Goal: Check status: Check status

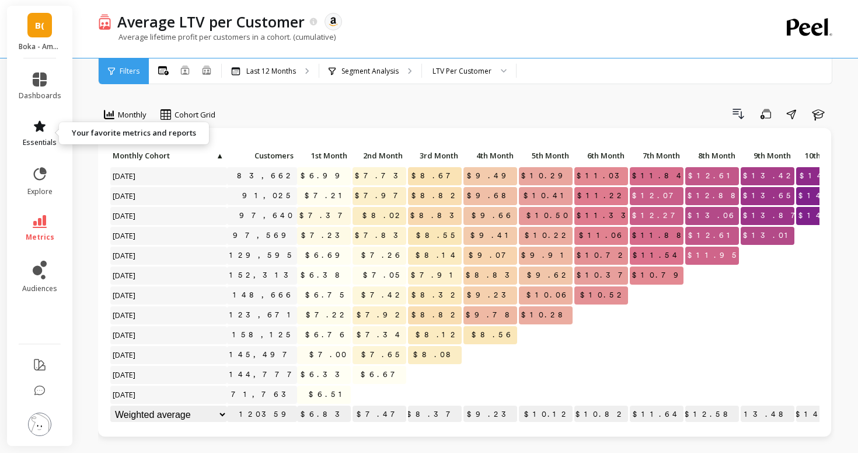
click at [39, 146] on span "essentials" at bounding box center [40, 142] width 34 height 9
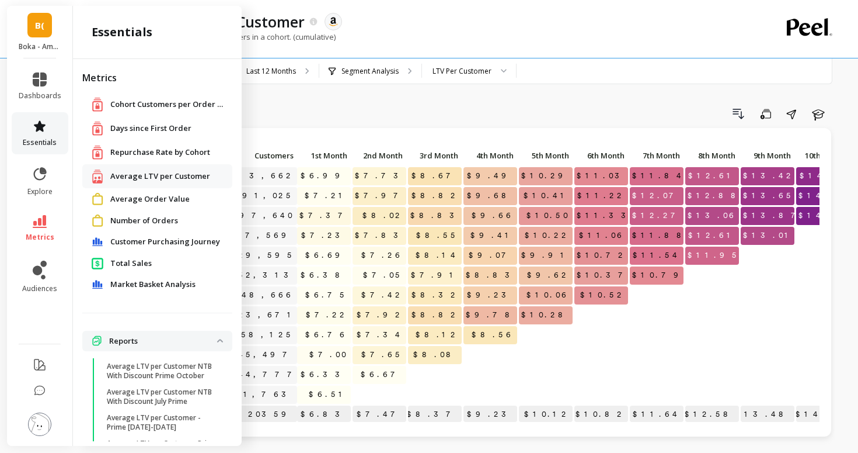
scroll to position [69, 0]
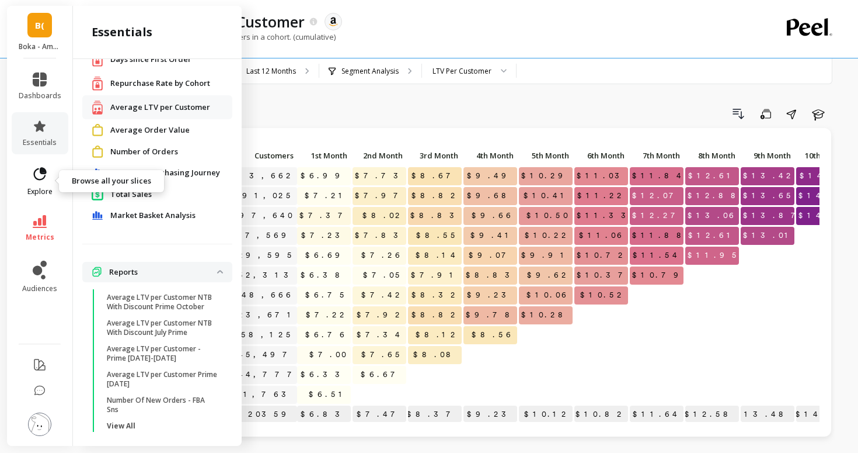
click at [40, 180] on icon at bounding box center [40, 174] width 16 height 16
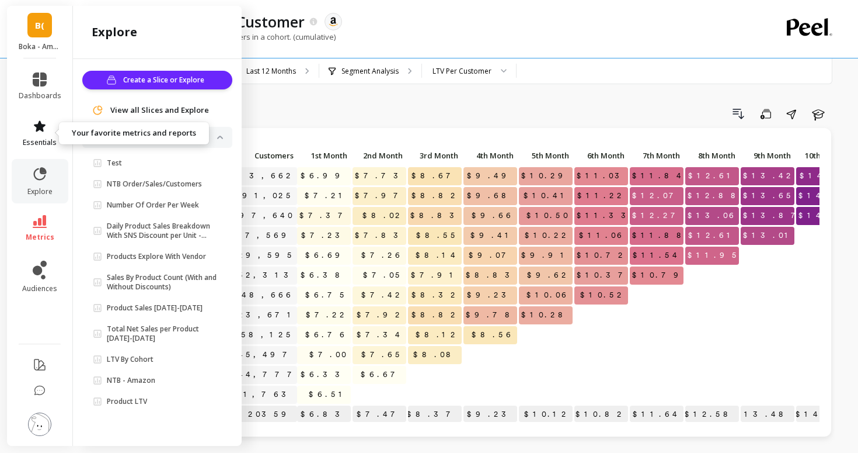
click at [43, 135] on link "essentials" at bounding box center [40, 133] width 43 height 28
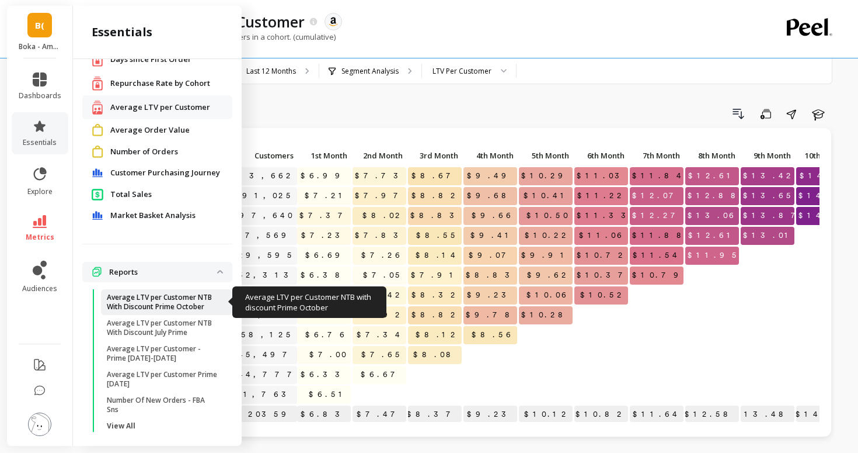
scroll to position [78, 0]
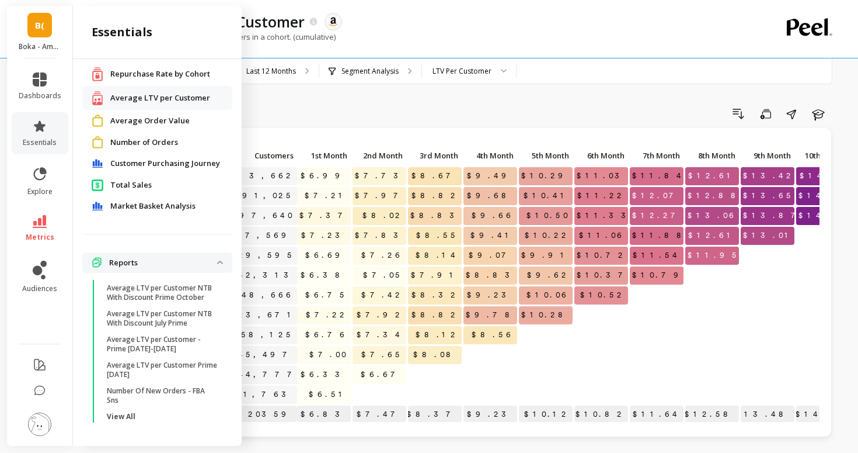
click at [112, 151] on div "Number of Orders" at bounding box center [157, 142] width 150 height 22
click at [111, 145] on span "Number of Orders" at bounding box center [144, 143] width 68 height 12
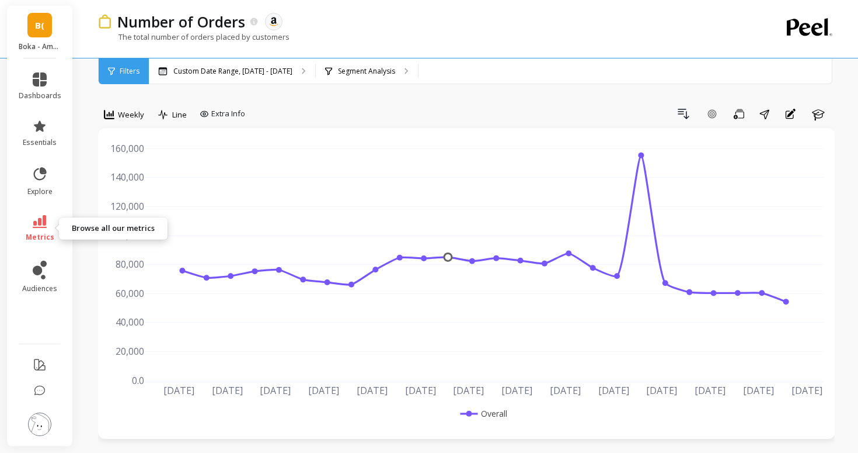
click at [37, 227] on icon at bounding box center [40, 221] width 14 height 13
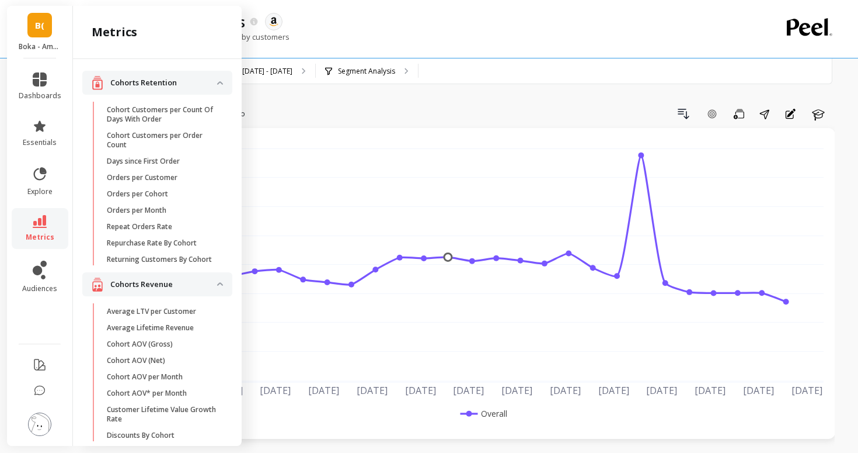
scroll to position [691, 0]
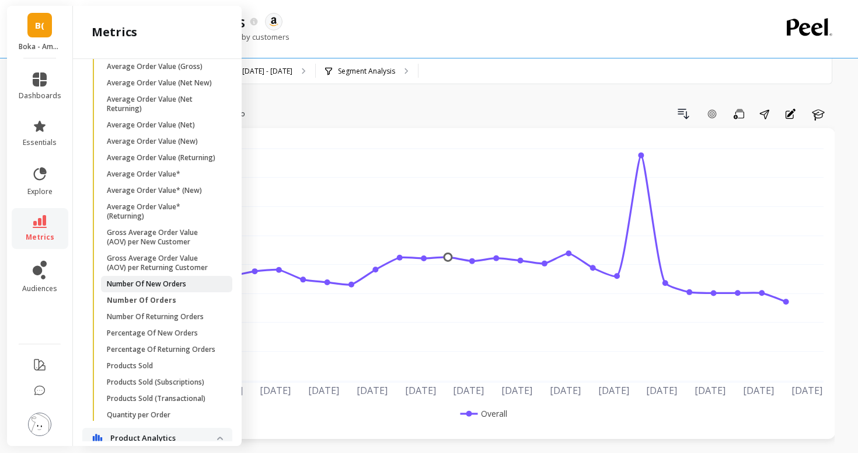
click at [137, 284] on p "Number Of New Orders" at bounding box center [146, 283] width 79 height 9
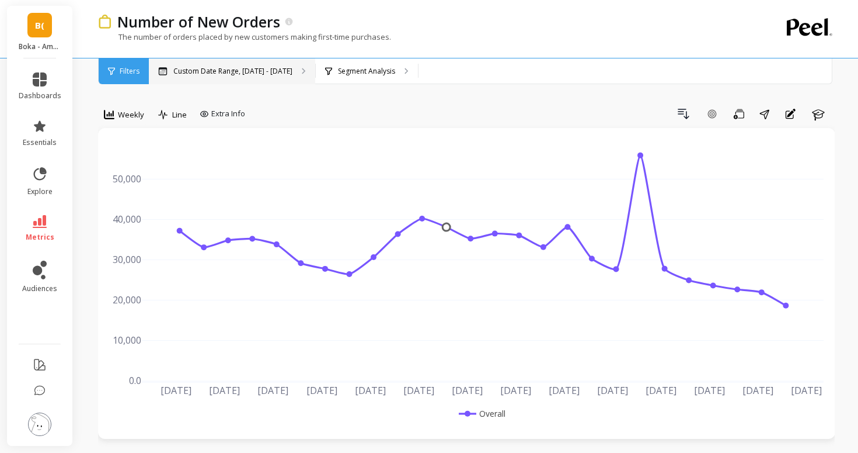
click at [236, 69] on p "Custom Date Range, [DATE] - [DATE]" at bounding box center [232, 71] width 119 height 9
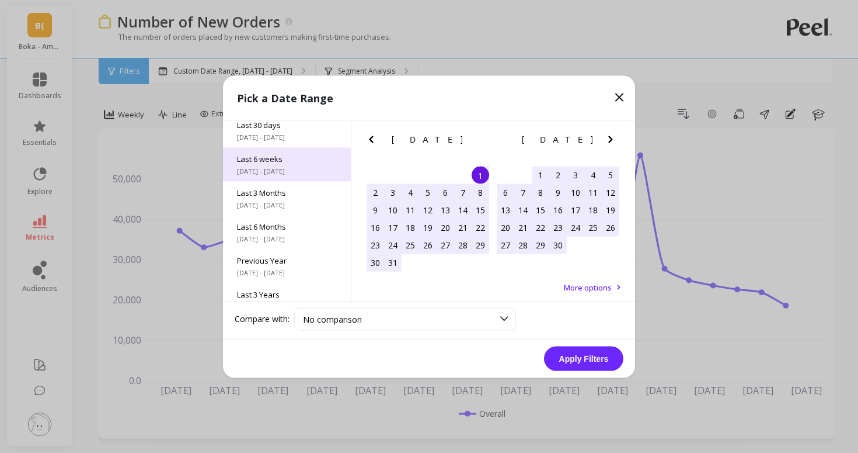
scroll to position [120, 0]
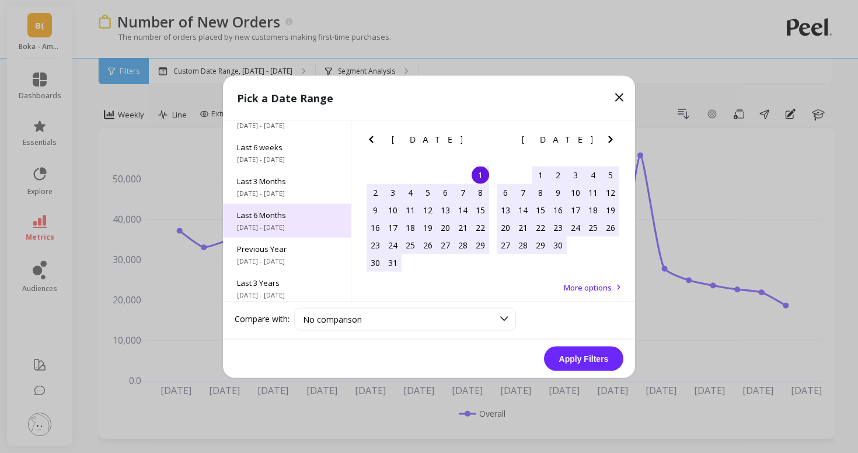
click at [282, 221] on div "Last 6 Months [DATE] - [DATE]" at bounding box center [287, 220] width 128 height 34
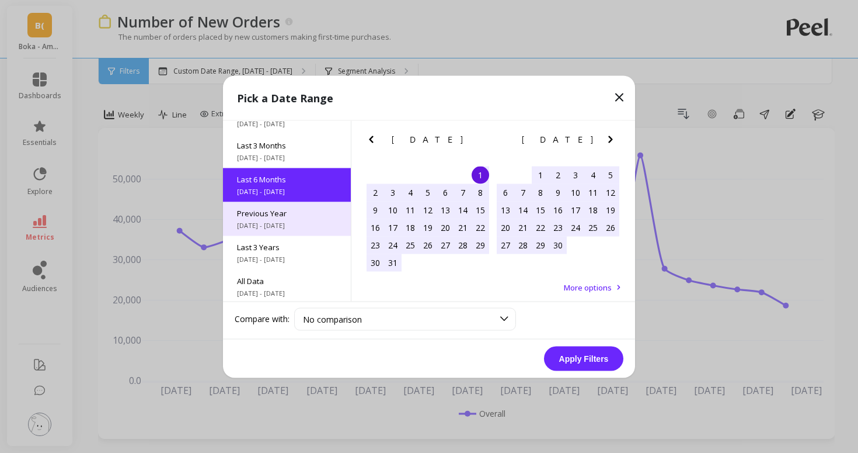
scroll to position [158, 0]
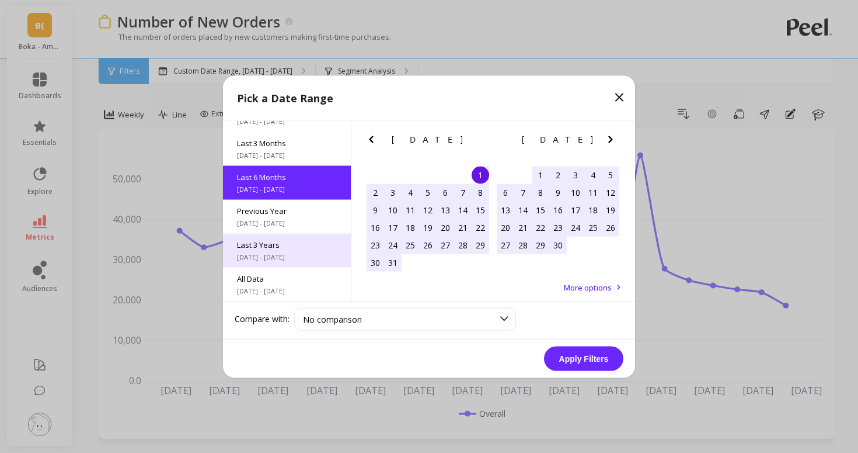
click at [294, 248] on span "Last 3 Years" at bounding box center [287, 244] width 100 height 11
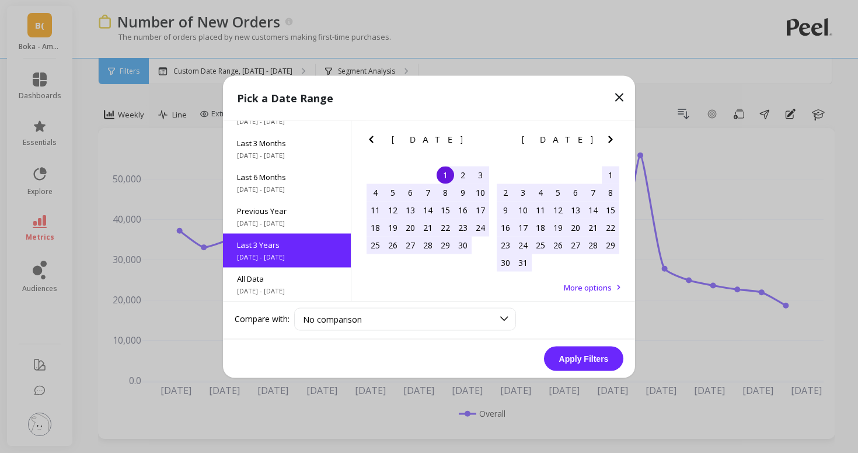
scroll to position [1, 0]
click at [592, 354] on button "Apply Filters" at bounding box center [583, 358] width 79 height 25
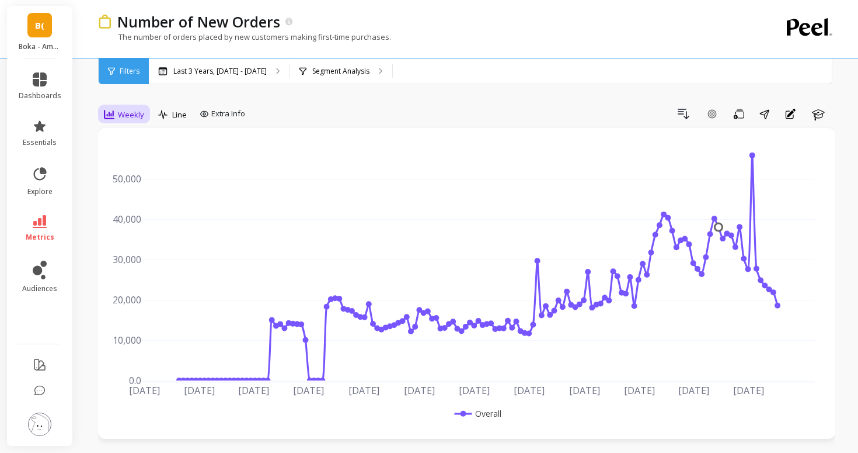
click at [118, 120] on div "Weekly" at bounding box center [124, 114] width 40 height 14
click at [121, 164] on div "Daily" at bounding box center [141, 163] width 67 height 11
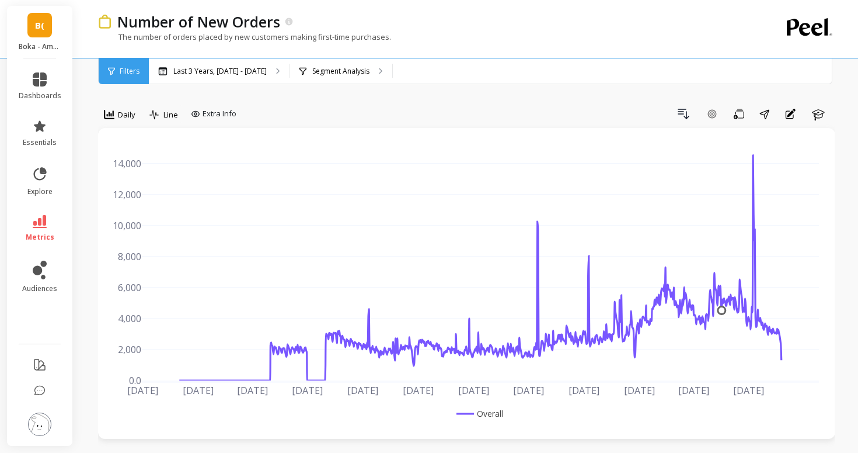
click at [234, 51] on div "The number of orders placed by new customers making first-time purchases." at bounding box center [418, 43] width 641 height 22
click at [234, 65] on div "Last 3 Years, [DATE] - [DATE]" at bounding box center [219, 71] width 141 height 26
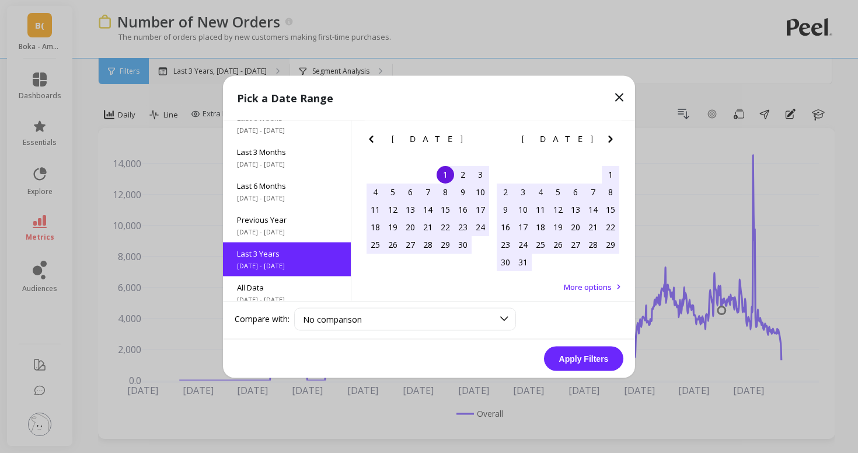
scroll to position [158, 0]
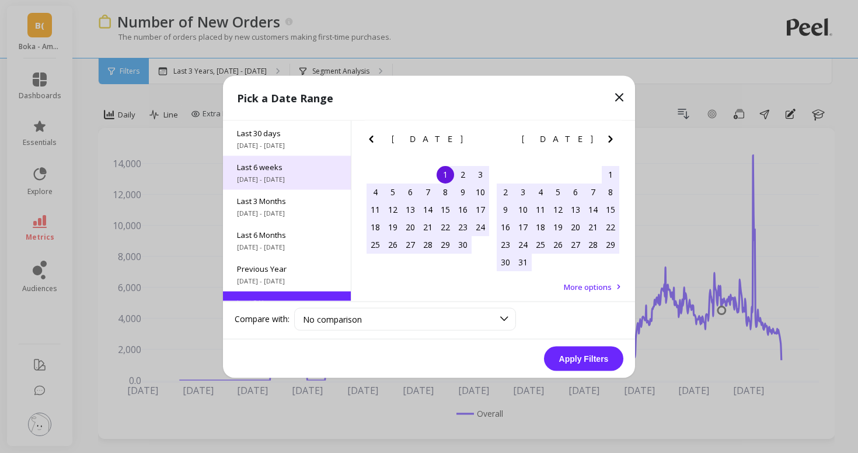
click at [249, 180] on span "[DATE] - [DATE]" at bounding box center [287, 178] width 100 height 9
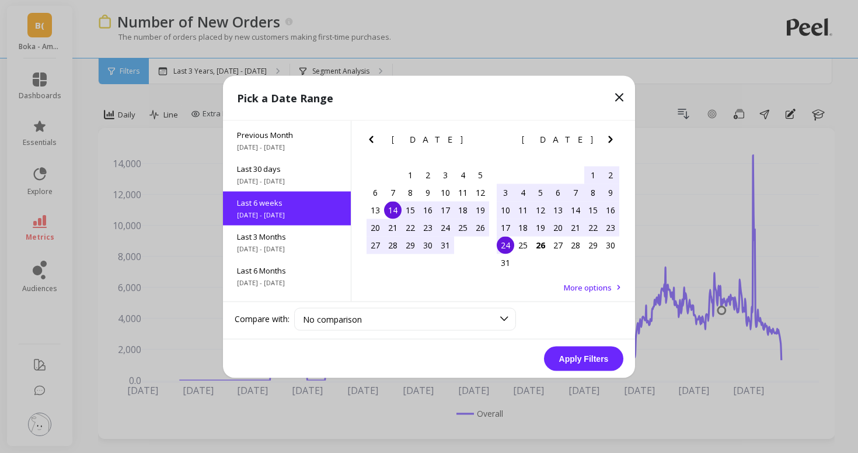
scroll to position [62, 0]
click at [597, 356] on button "Apply Filters" at bounding box center [583, 358] width 79 height 25
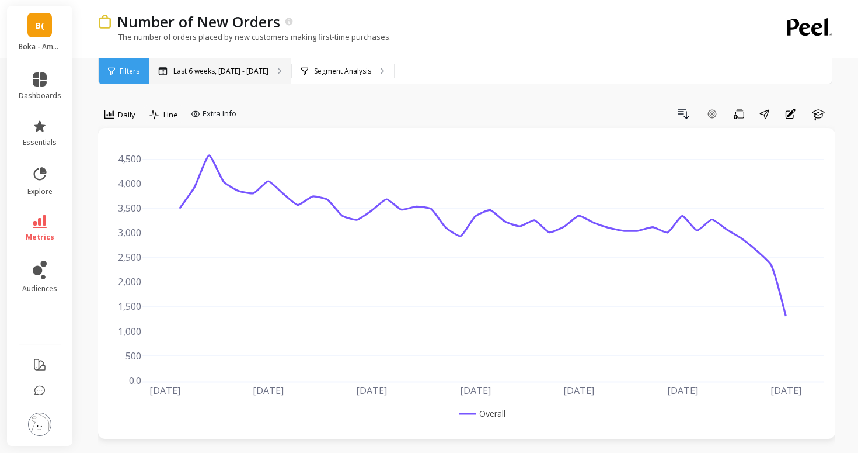
click at [243, 74] on p "Last 6 weeks, [DATE] - [DATE]" at bounding box center [220, 71] width 95 height 9
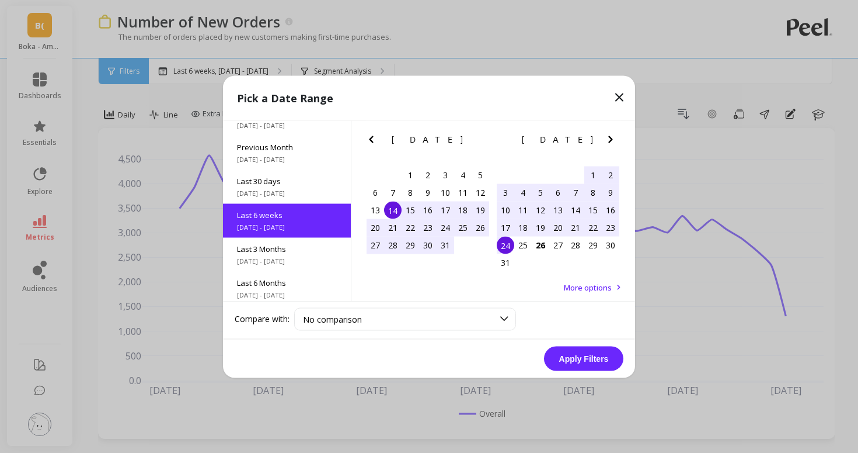
scroll to position [62, 0]
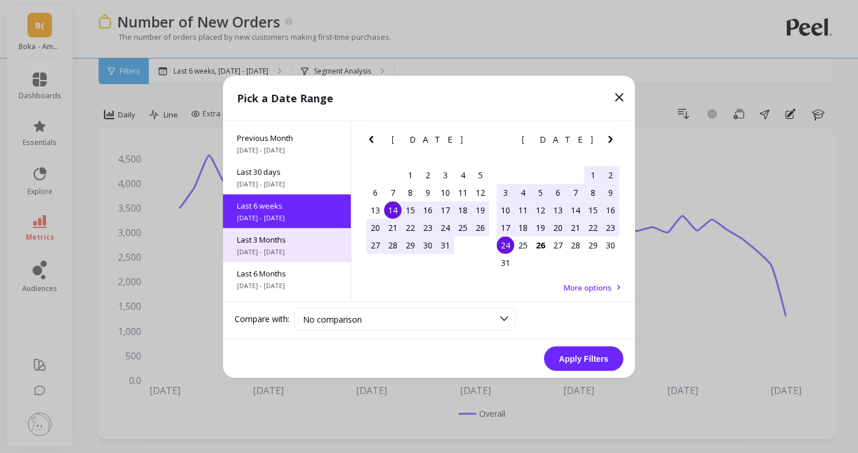
click at [273, 238] on span "Last 3 Months" at bounding box center [287, 239] width 100 height 11
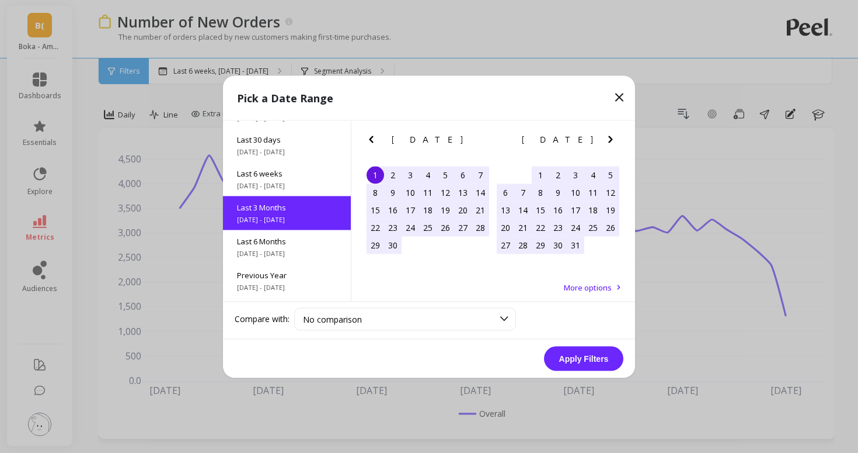
scroll to position [96, 0]
click at [595, 364] on button "Apply Filters" at bounding box center [583, 358] width 79 height 25
